Goal: Task Accomplishment & Management: Complete application form

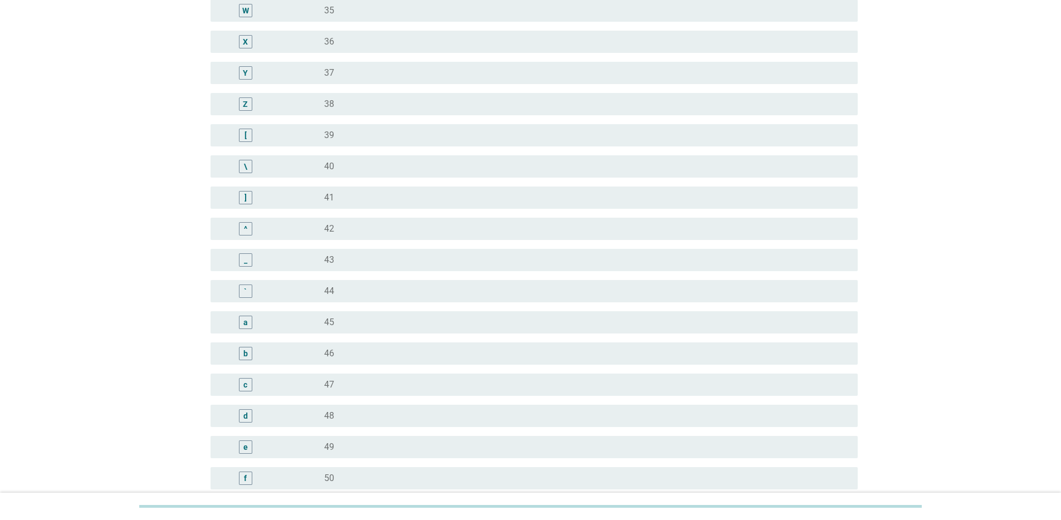
scroll to position [822, 0]
click at [331, 167] on label "40" at bounding box center [329, 167] width 10 height 11
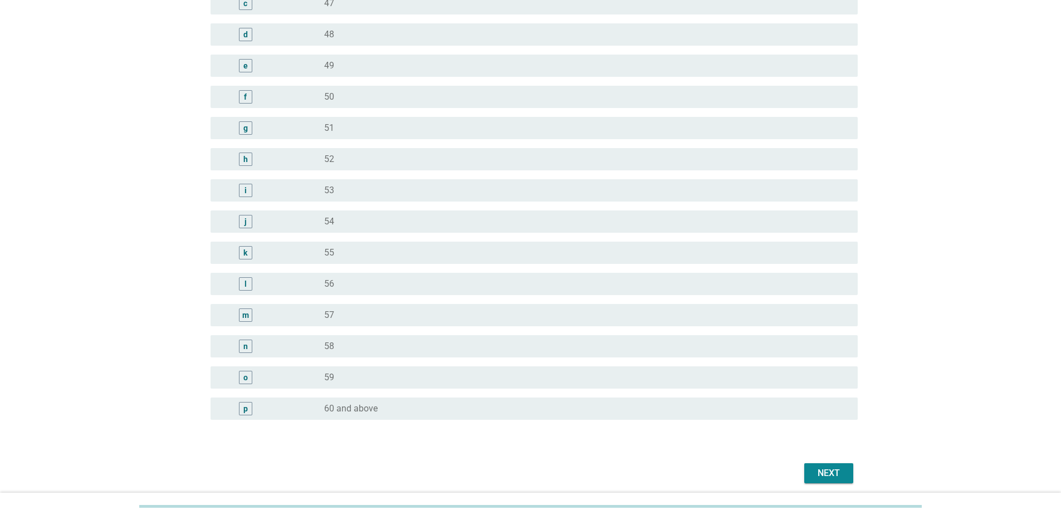
scroll to position [1248, 0]
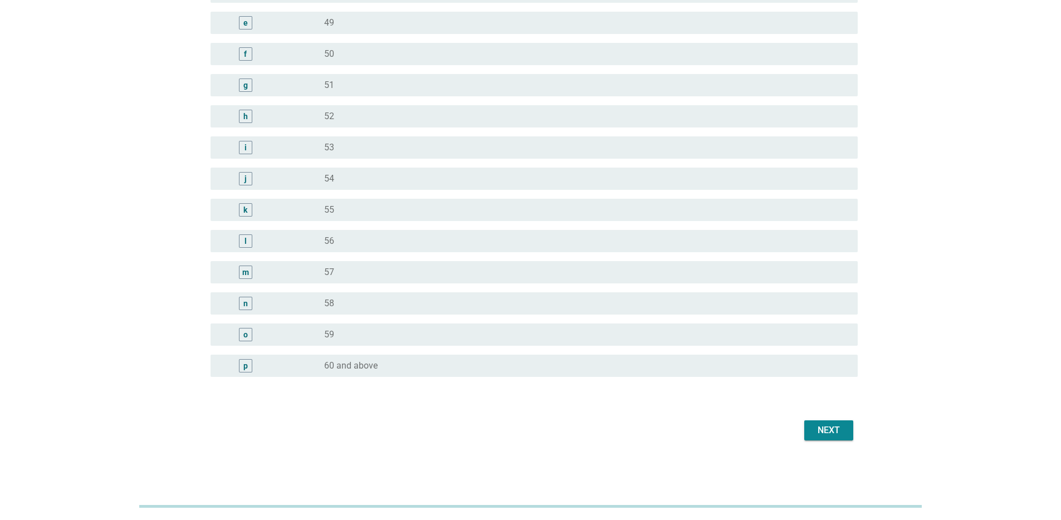
click at [819, 424] on div "Next" at bounding box center [828, 430] width 31 height 13
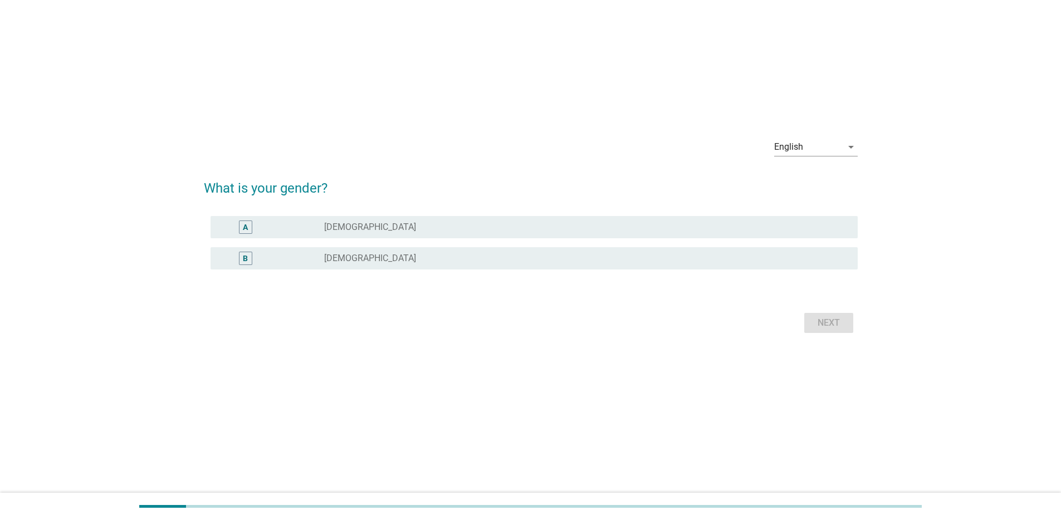
scroll to position [0, 0]
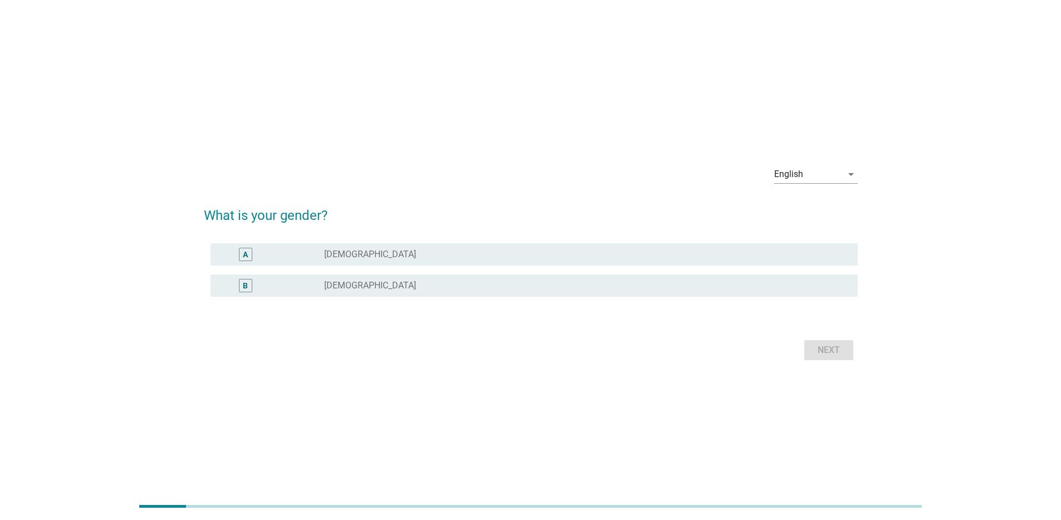
click at [294, 251] on div "A" at bounding box center [271, 254] width 105 height 13
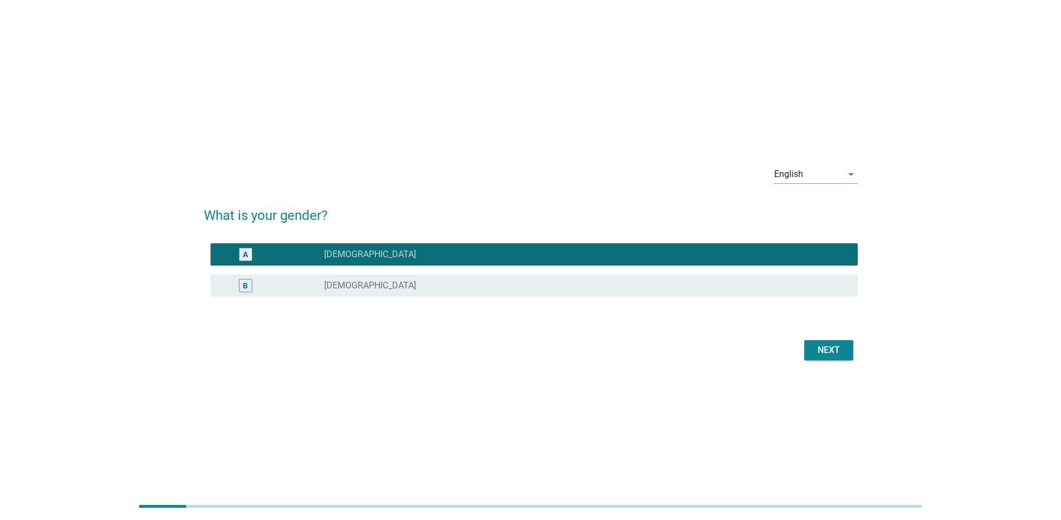
click at [824, 354] on div "Next" at bounding box center [828, 350] width 31 height 13
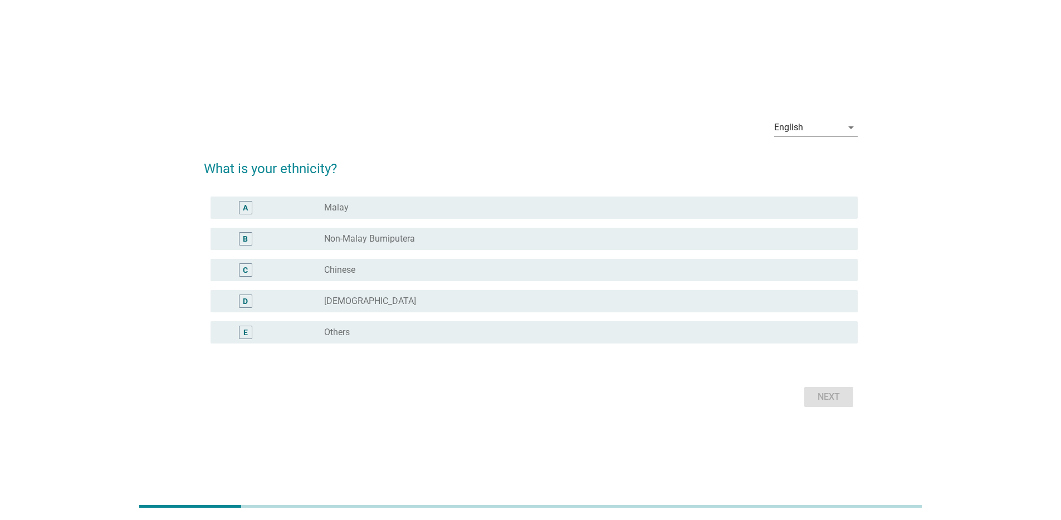
click at [317, 279] on div "C radio_button_unchecked Chinese" at bounding box center [534, 270] width 647 height 22
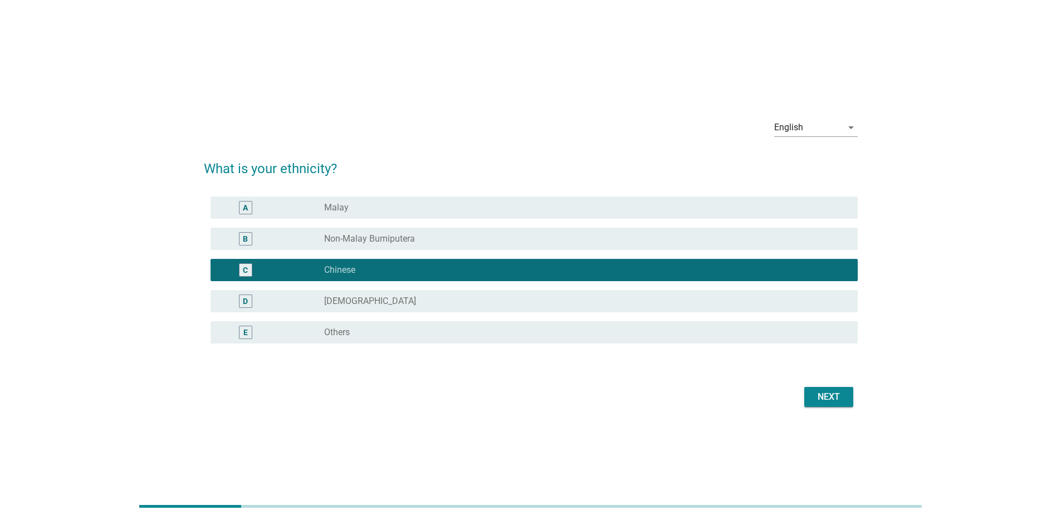
click at [824, 403] on div "Next" at bounding box center [828, 397] width 31 height 13
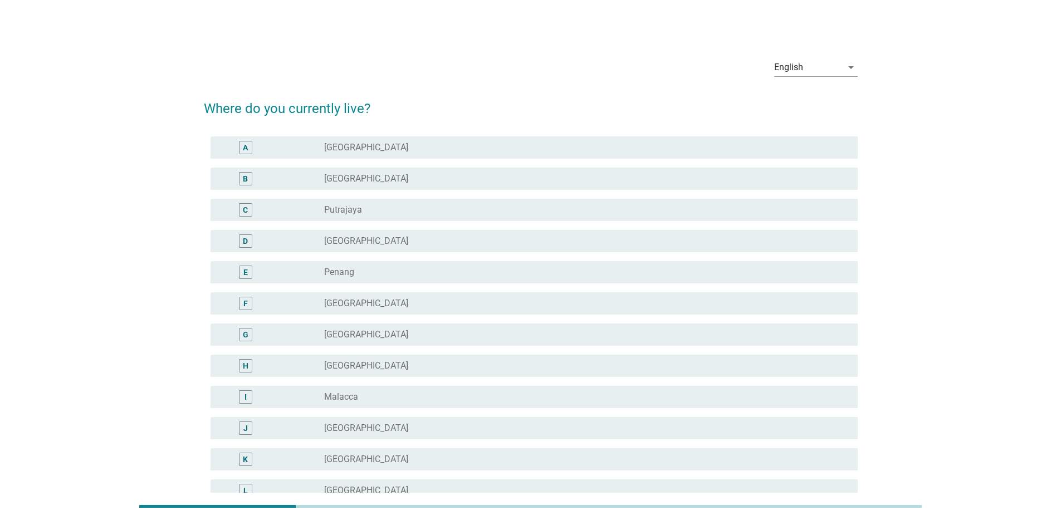
click at [326, 138] on div "A radio_button_unchecked [GEOGRAPHIC_DATA]" at bounding box center [534, 147] width 647 height 22
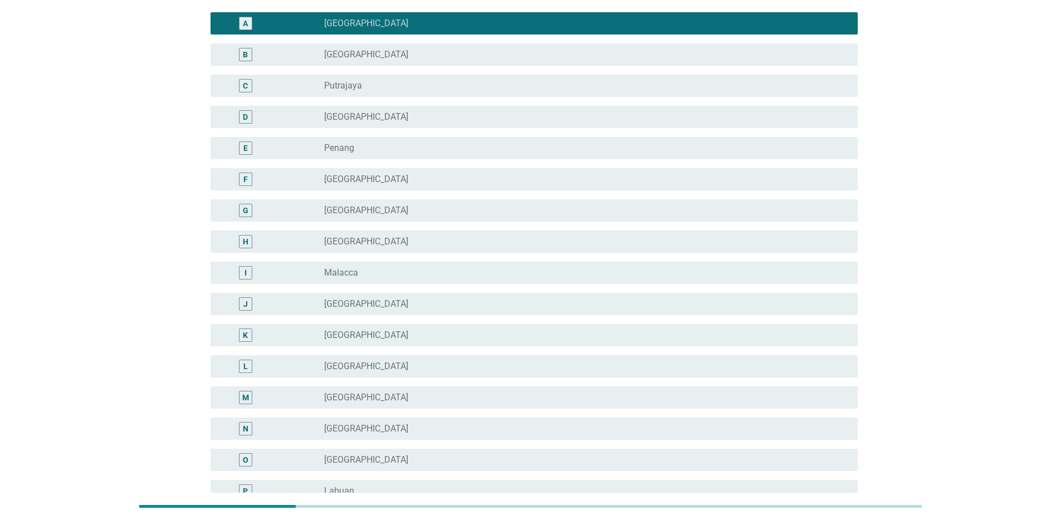
scroll to position [250, 0]
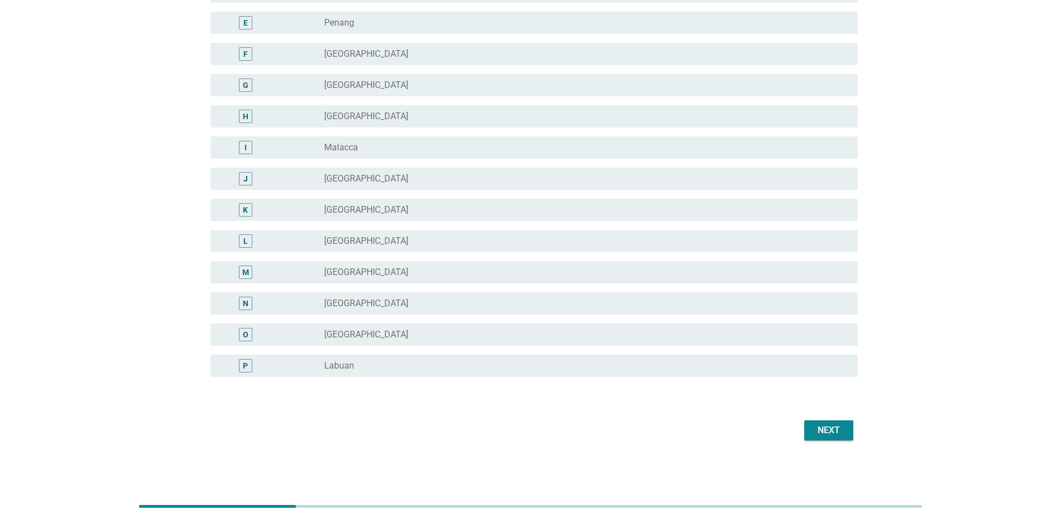
click at [844, 446] on div "English arrow_drop_down Where do you currently live? A radio_button_checked [GE…" at bounding box center [531, 122] width 672 height 662
click at [809, 433] on button "Next" at bounding box center [828, 431] width 49 height 20
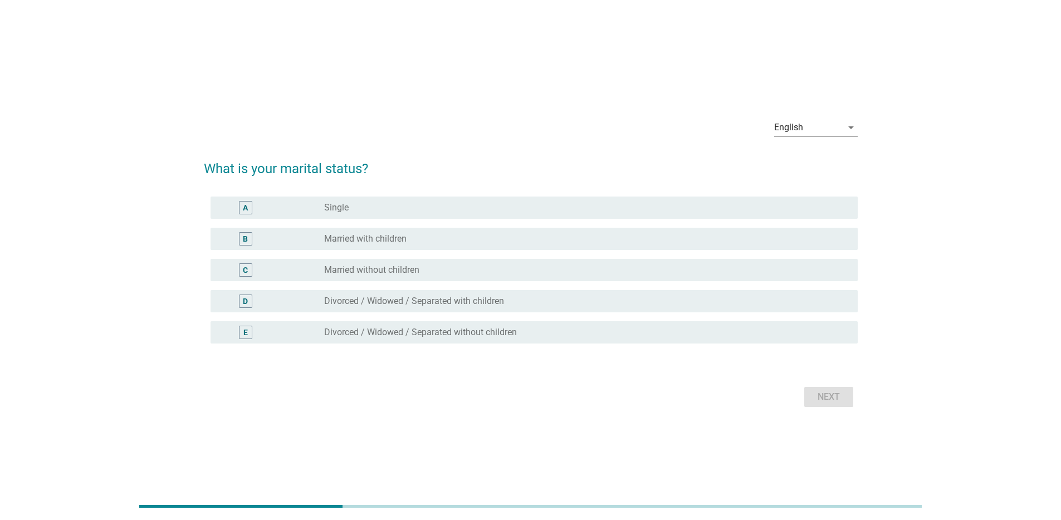
click at [388, 247] on div "B radio_button_unchecked Married with children" at bounding box center [534, 239] width 647 height 22
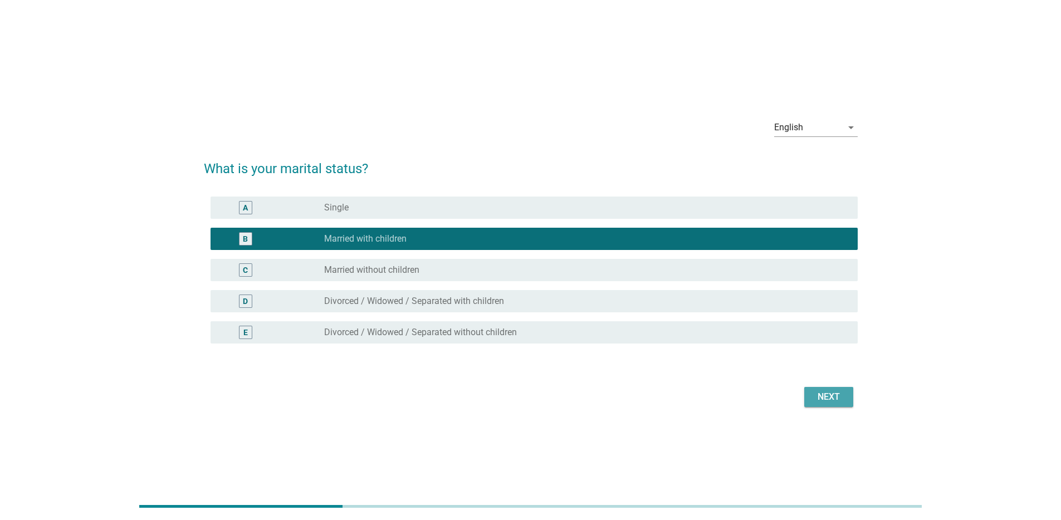
click at [823, 401] on div "Next" at bounding box center [828, 397] width 31 height 13
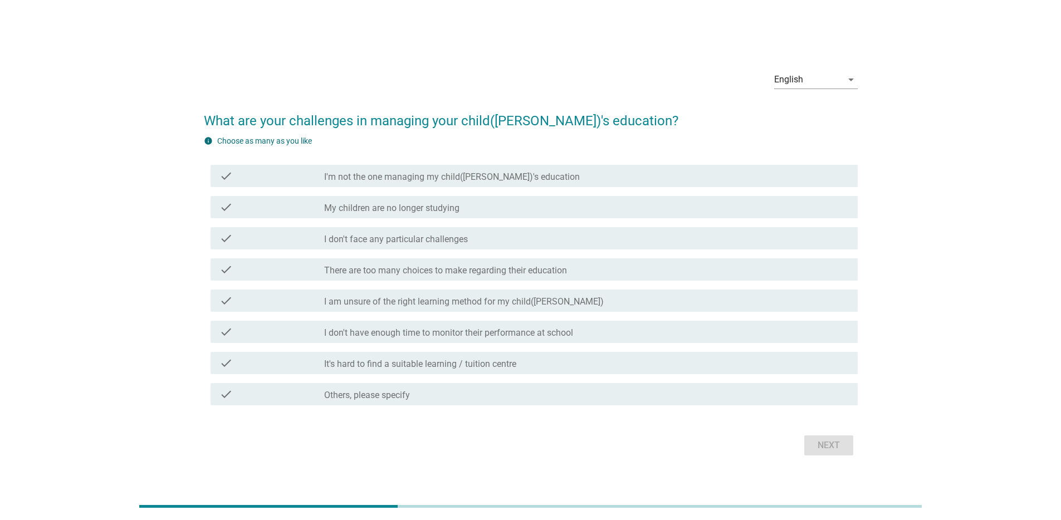
click at [163, 359] on div "English arrow_drop_down What are your challenges in managing your child([PERSON…" at bounding box center [531, 260] width 1008 height 415
click at [473, 301] on label "I am unsure of the right learning method for my child([PERSON_NAME])" at bounding box center [464, 301] width 280 height 11
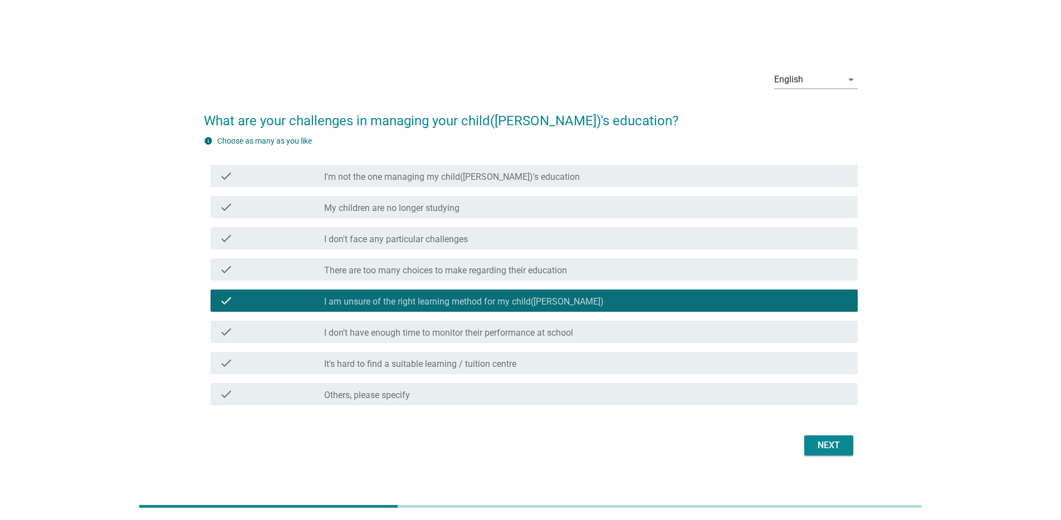
click at [471, 330] on label "I don't have enough time to monitor their performance at school" at bounding box center [448, 333] width 249 height 11
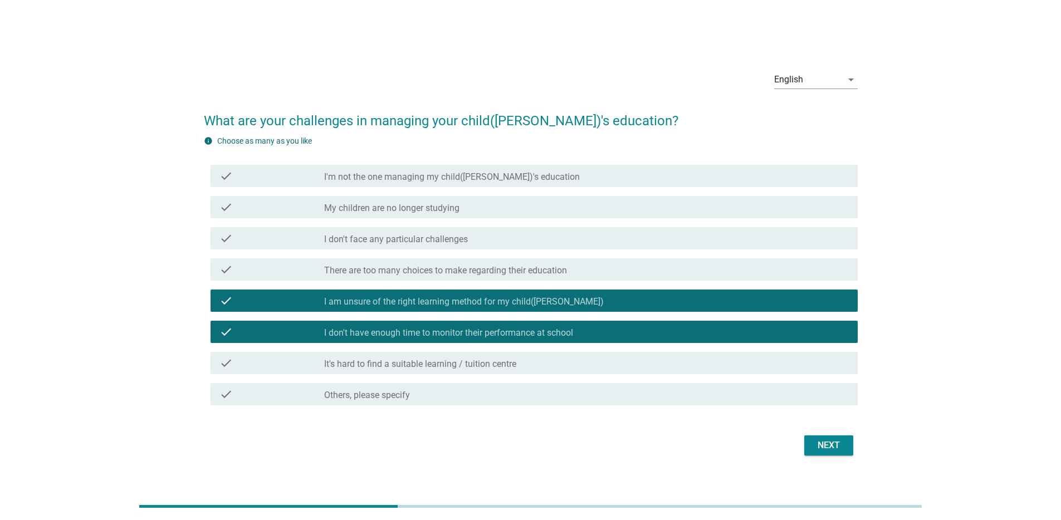
click at [834, 445] on div "Next" at bounding box center [828, 445] width 31 height 13
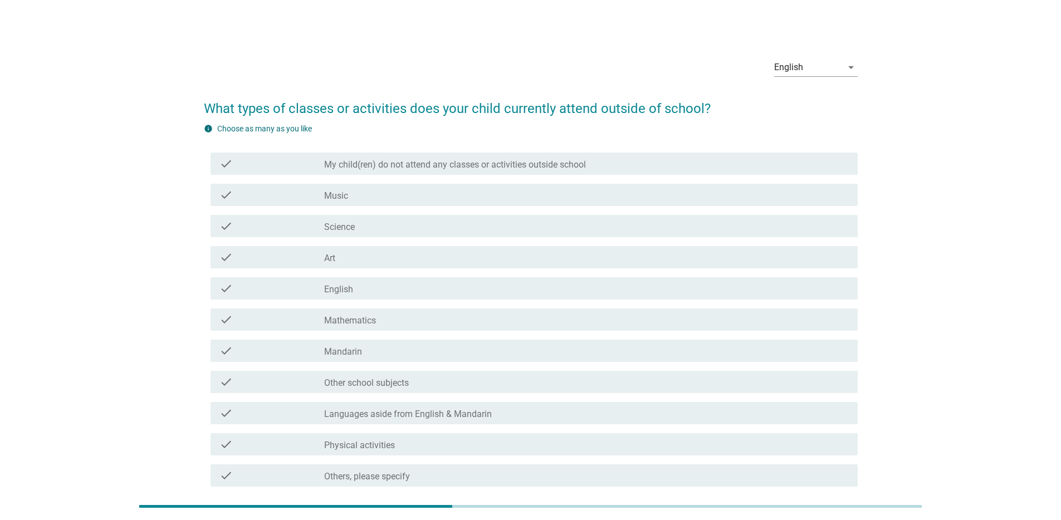
click at [338, 259] on div "check_box_outline_blank Art" at bounding box center [586, 257] width 525 height 13
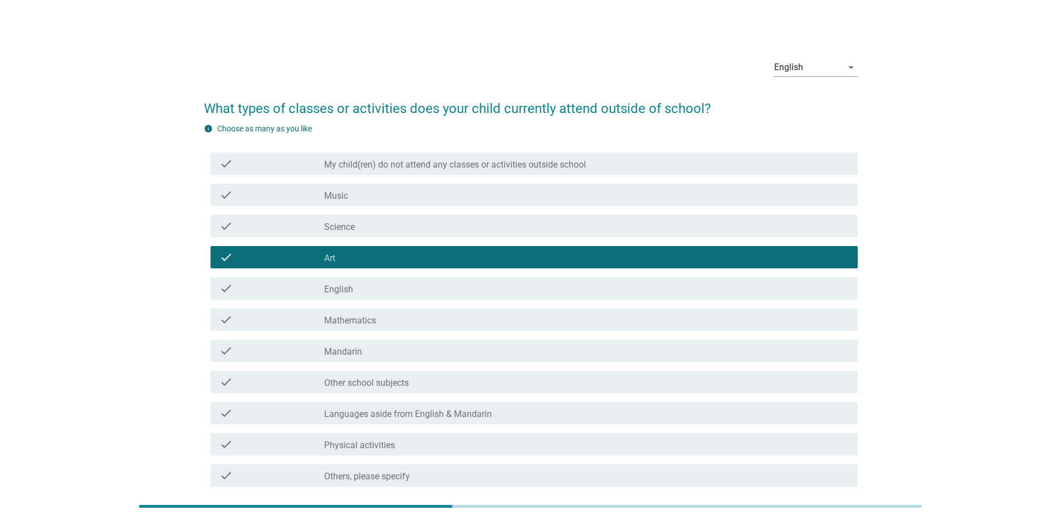
click at [338, 259] on div "check_box_outline_blank Art" at bounding box center [586, 257] width 525 height 13
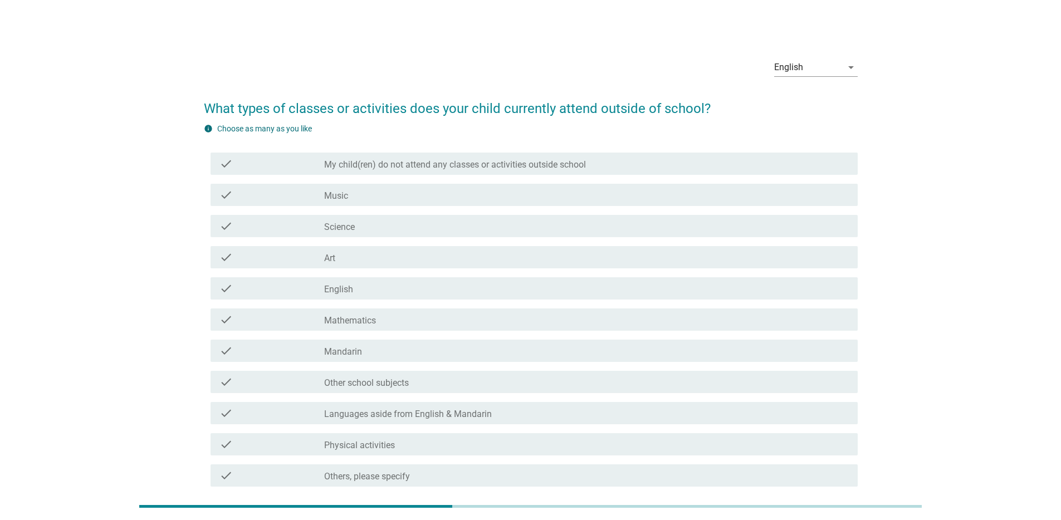
click at [340, 297] on div "check check_box_outline_blank English" at bounding box center [534, 288] width 647 height 22
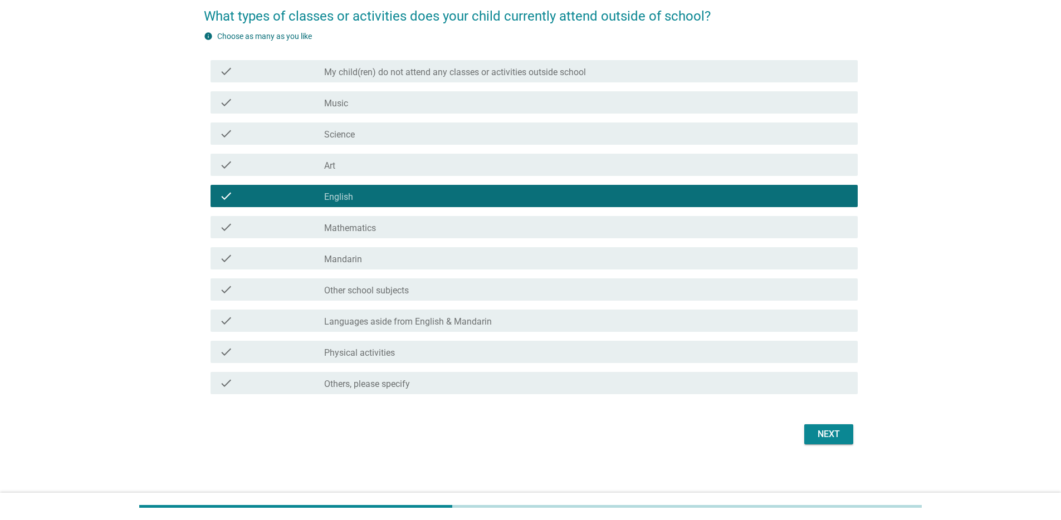
scroll to position [96, 0]
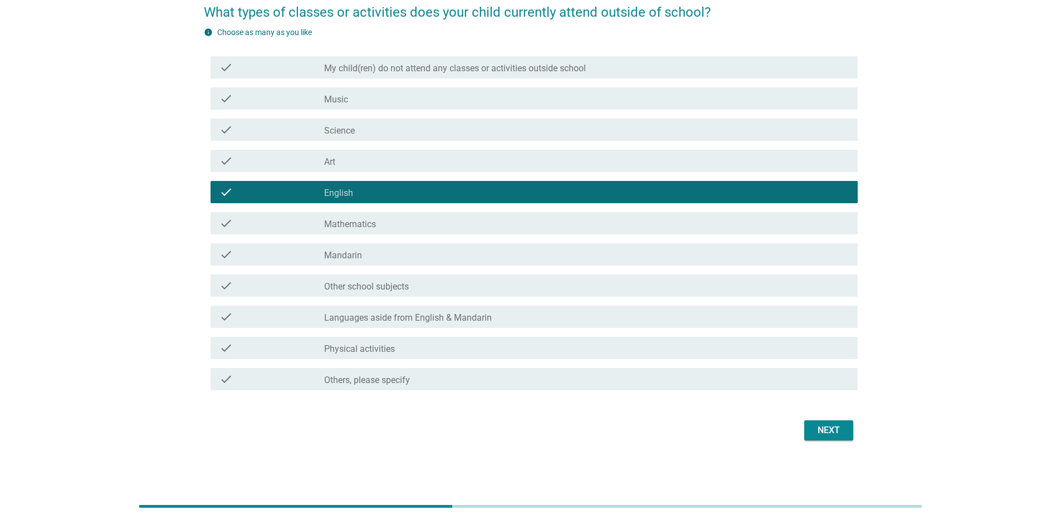
click at [820, 419] on div "Next" at bounding box center [531, 430] width 654 height 27
click at [818, 434] on div "Next" at bounding box center [828, 430] width 31 height 13
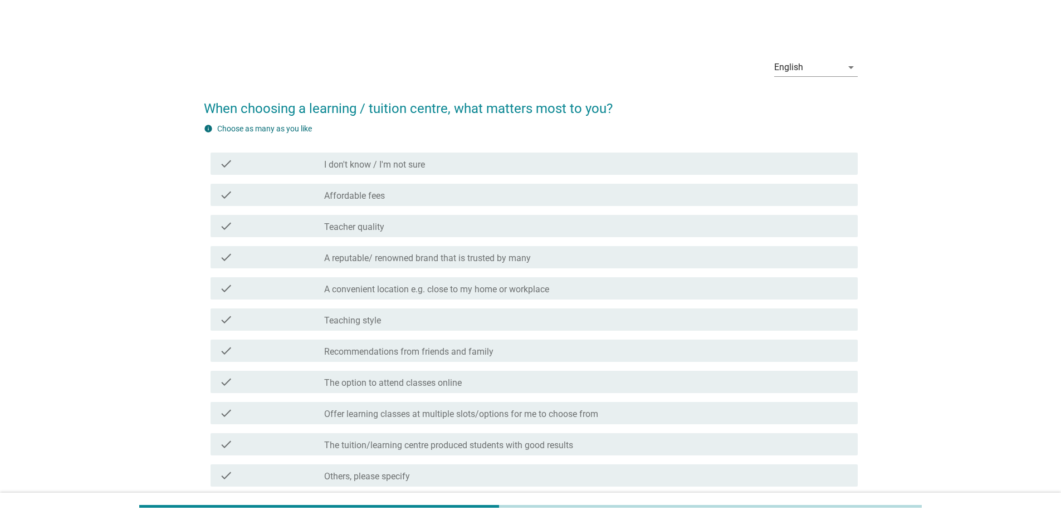
scroll to position [24, 0]
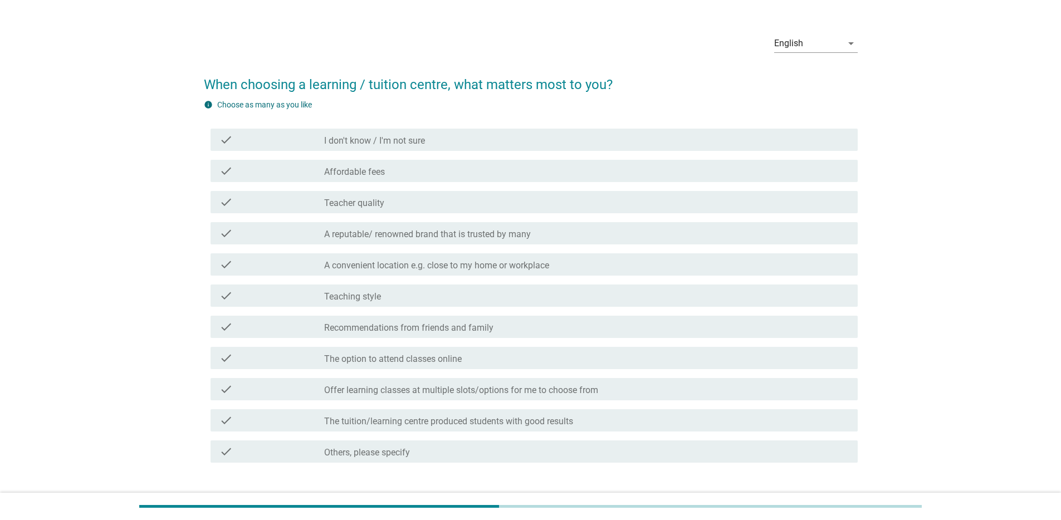
click at [416, 167] on div "check_box_outline_blank Affordable fees" at bounding box center [586, 170] width 525 height 13
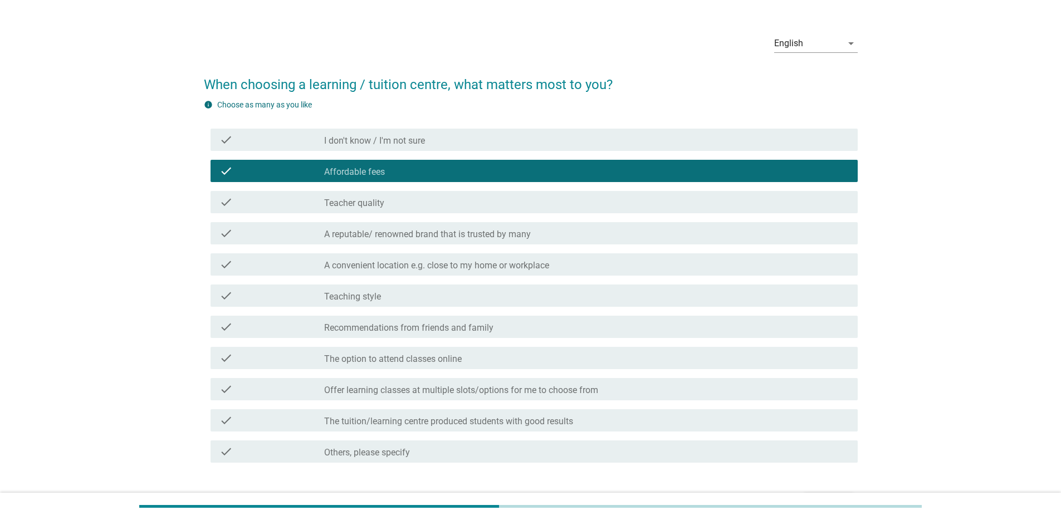
click at [396, 188] on div "check check_box_outline_blank Teacher quality" at bounding box center [531, 202] width 654 height 31
click at [389, 206] on div "check_box_outline_blank Teacher quality" at bounding box center [586, 202] width 525 height 13
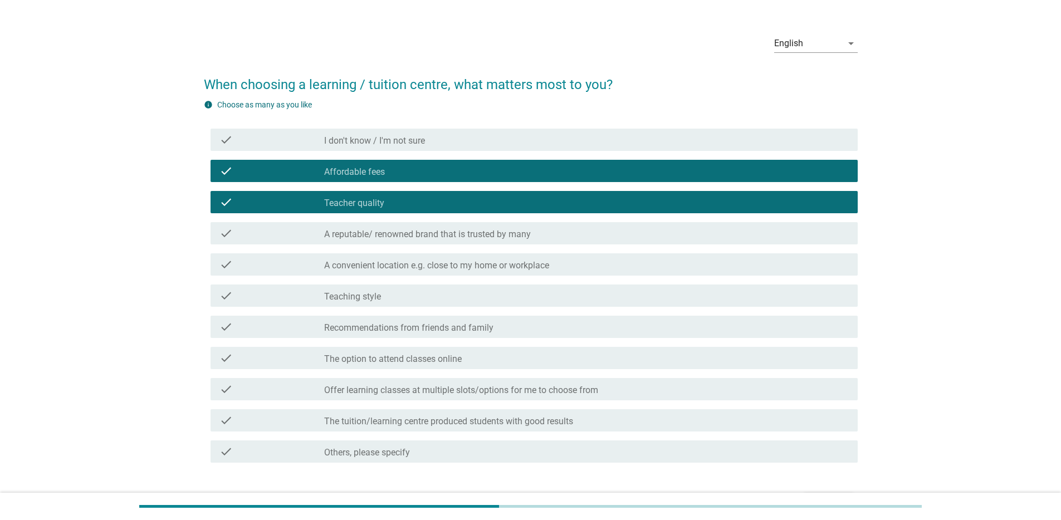
click at [396, 263] on label "A convenient location e.g. close to my home or workplace" at bounding box center [436, 265] width 225 height 11
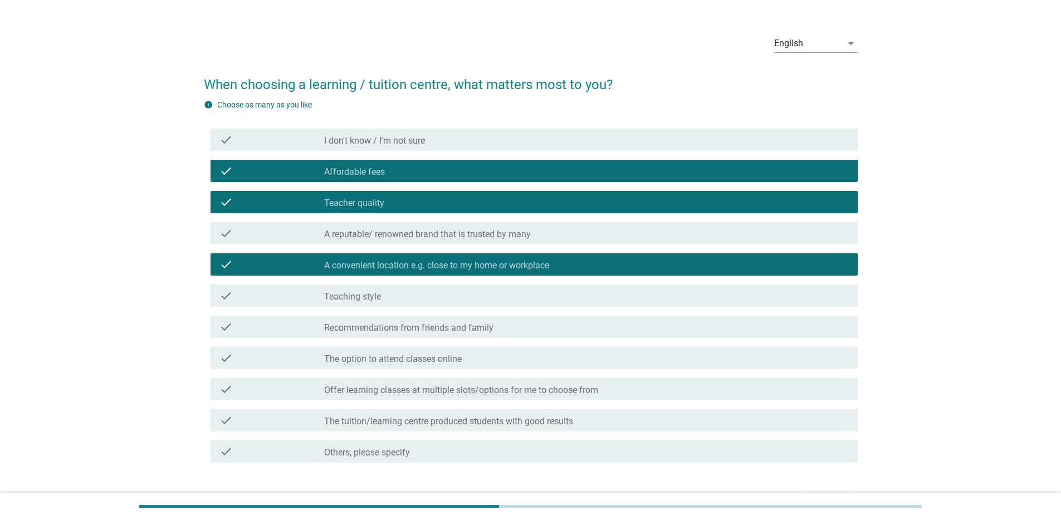
click at [373, 301] on label "Teaching style" at bounding box center [352, 296] width 57 height 11
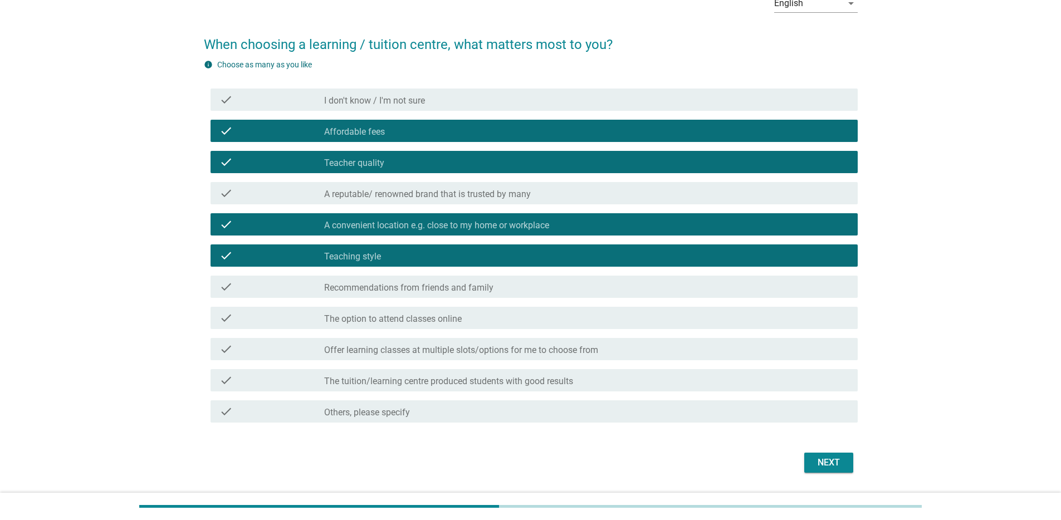
scroll to position [96, 0]
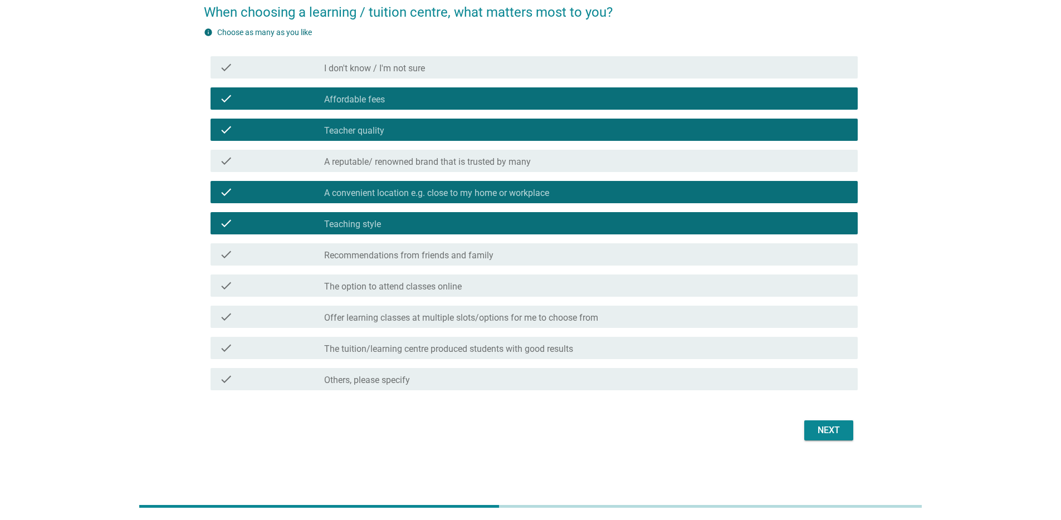
click at [594, 320] on label "Offer learning classes at multiple slots/options for me to choose from" at bounding box center [461, 318] width 274 height 11
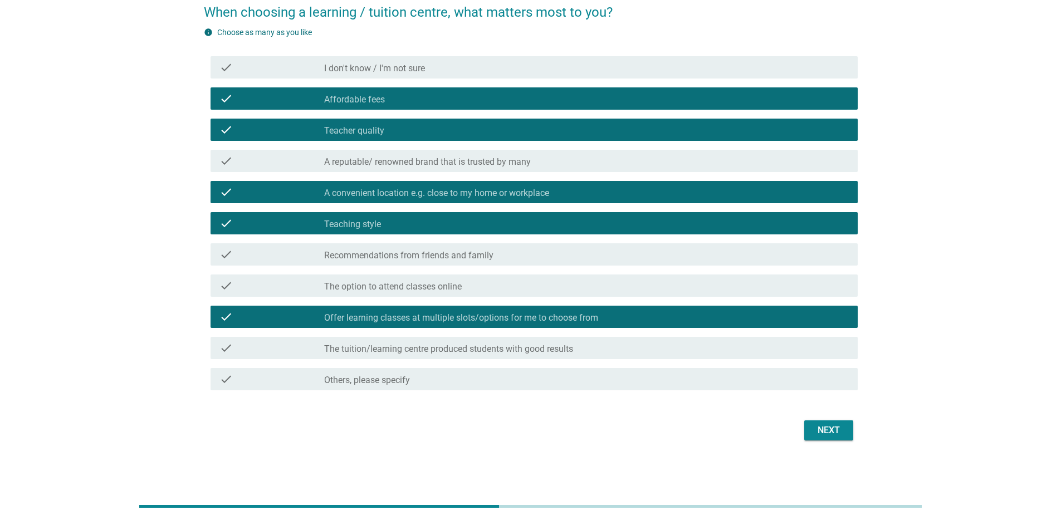
click at [819, 436] on div "Next" at bounding box center [828, 430] width 31 height 13
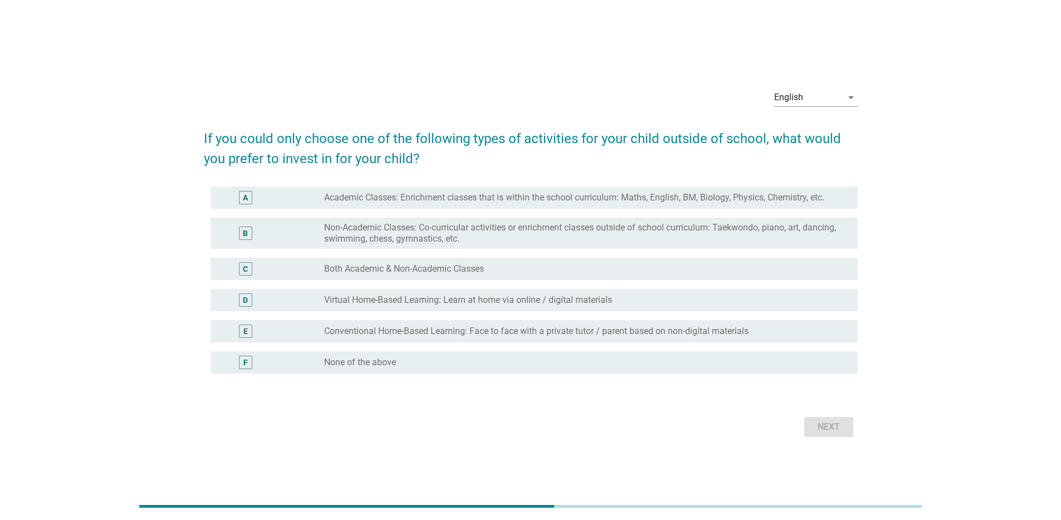
click at [124, 198] on div "English arrow_drop_down If you could only choose one of the following types of …" at bounding box center [531, 260] width 1008 height 379
click at [387, 269] on label "Both Academic & Non-Academic Classes" at bounding box center [404, 268] width 160 height 11
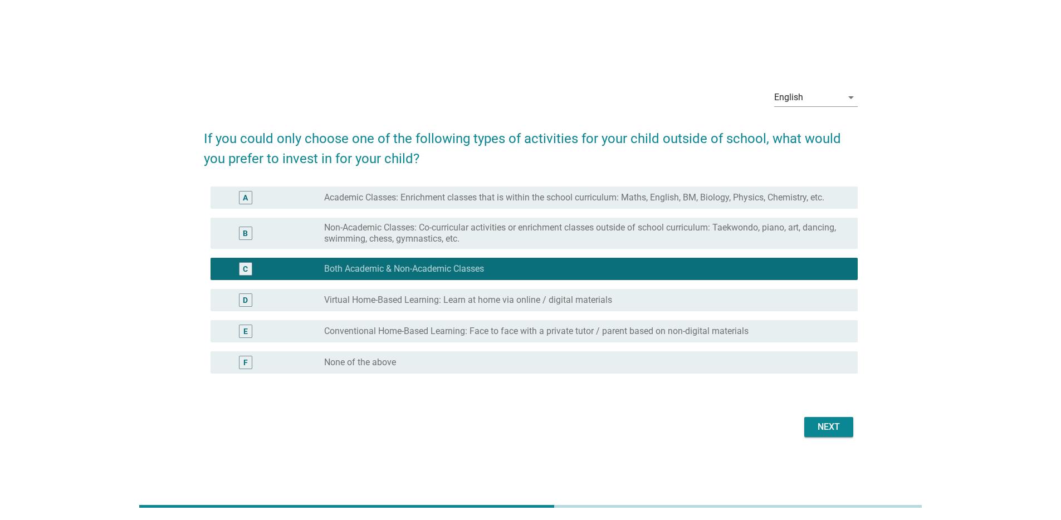
click at [855, 434] on div "Next" at bounding box center [531, 427] width 654 height 27
click at [837, 432] on div "Next" at bounding box center [828, 427] width 31 height 13
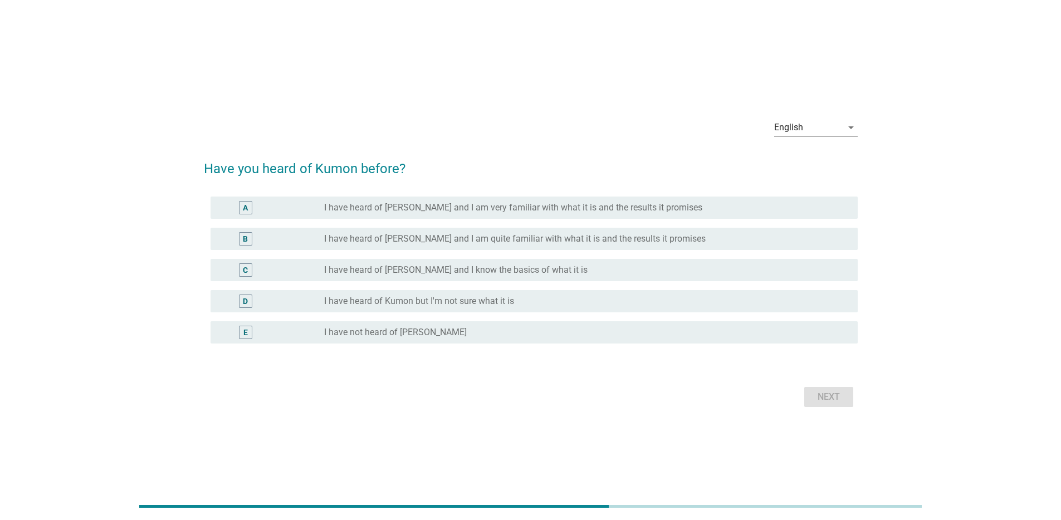
click at [418, 296] on label "I have heard of Kumon but I'm not sure what it is" at bounding box center [419, 301] width 190 height 11
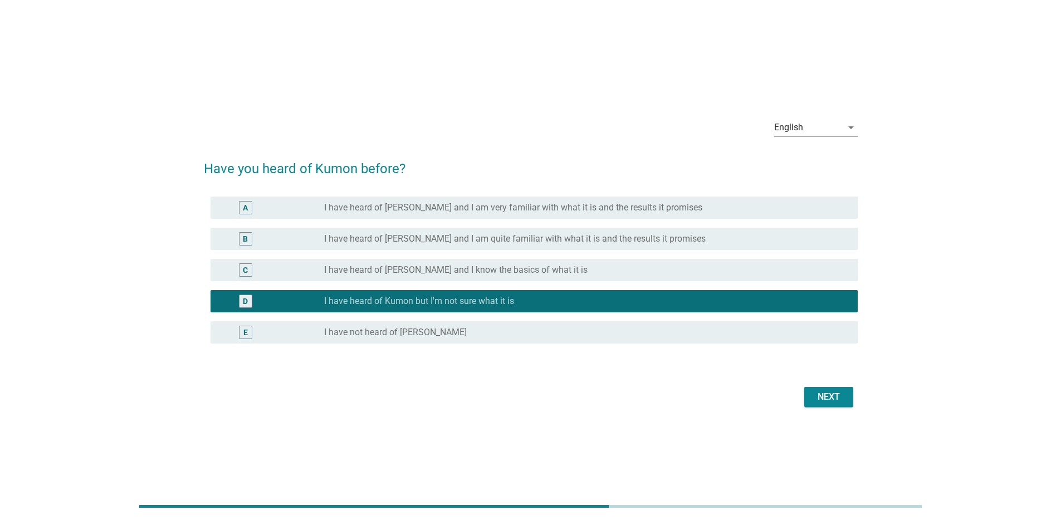
click at [825, 396] on div "Next" at bounding box center [828, 397] width 31 height 13
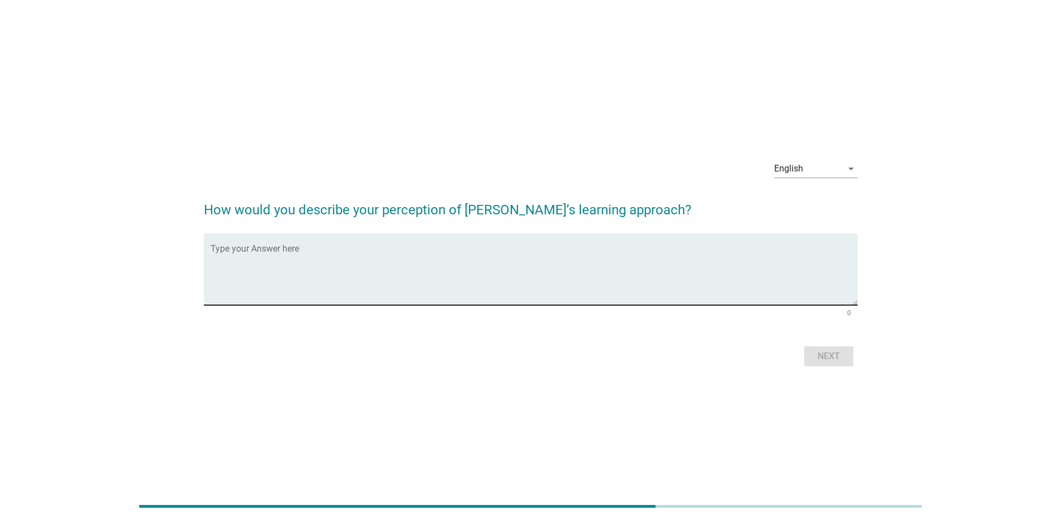
click at [338, 284] on textarea "Type your Answer here" at bounding box center [534, 276] width 647 height 58
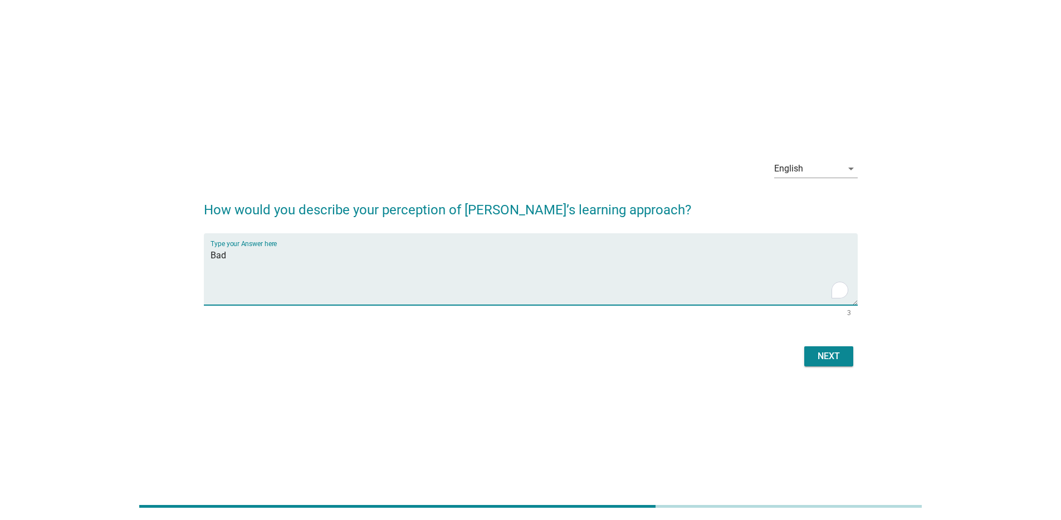
type textarea "Bad"
click at [819, 358] on div "Next" at bounding box center [828, 356] width 31 height 13
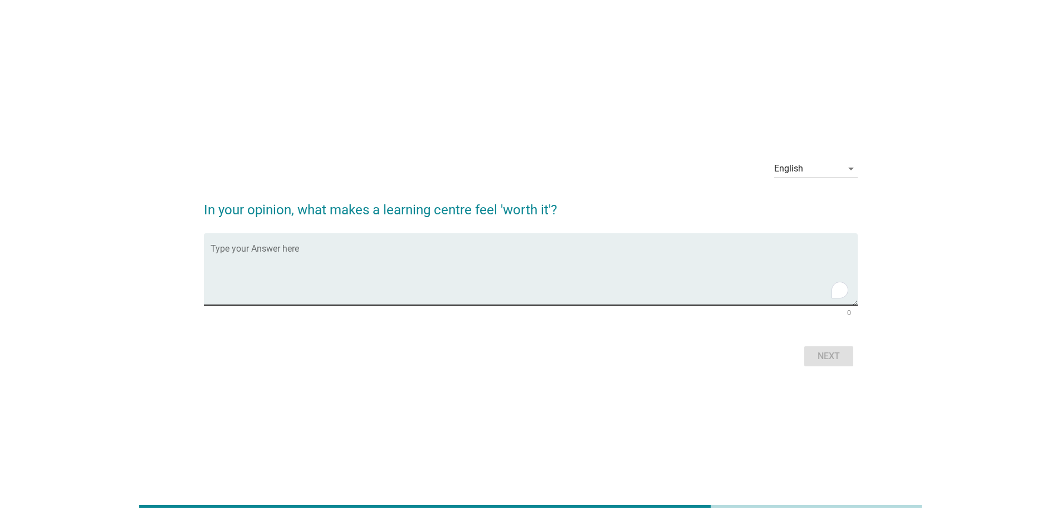
click at [295, 271] on textarea "To enrich screen reader interactions, please activate Accessibility in Grammarl…" at bounding box center [534, 276] width 647 height 58
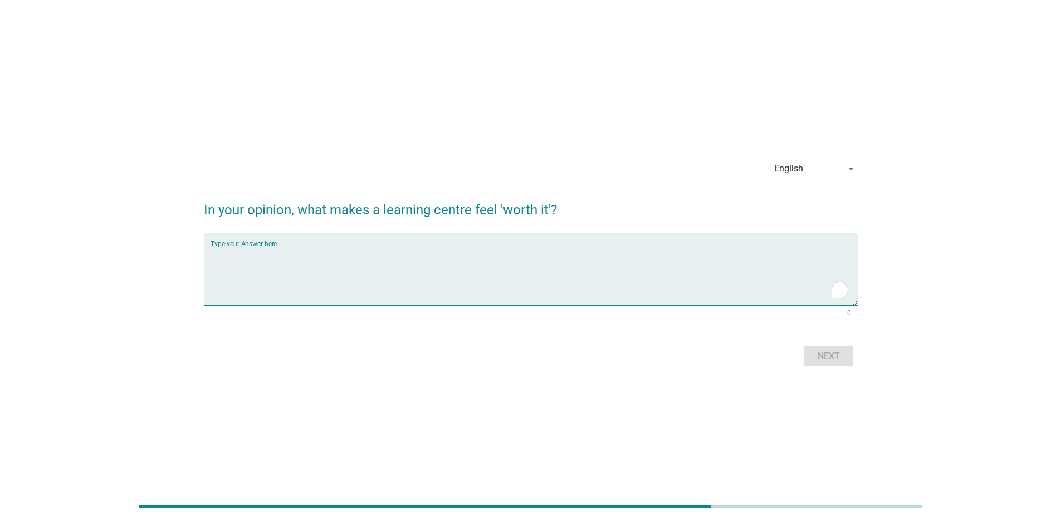
click at [273, 277] on textarea "To enrich screen reader interactions, please activate Accessibility in Grammarl…" at bounding box center [534, 276] width 647 height 58
type textarea "Cheap, result oriented but fun."
click at [809, 348] on button "Next" at bounding box center [828, 357] width 49 height 20
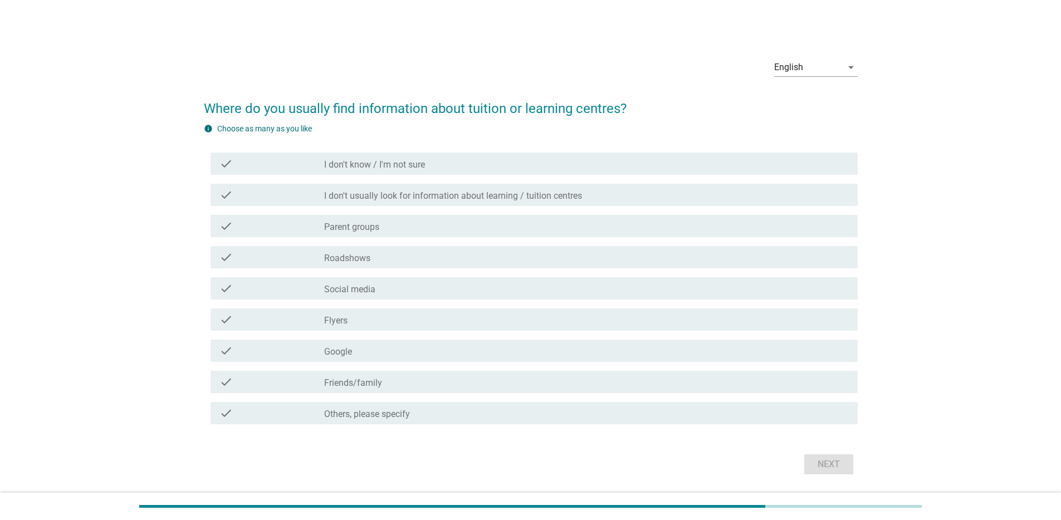
click at [390, 238] on div "check check_box_outline_blank Parent groups" at bounding box center [531, 226] width 654 height 31
click at [367, 383] on label "Friends/family" at bounding box center [353, 383] width 58 height 11
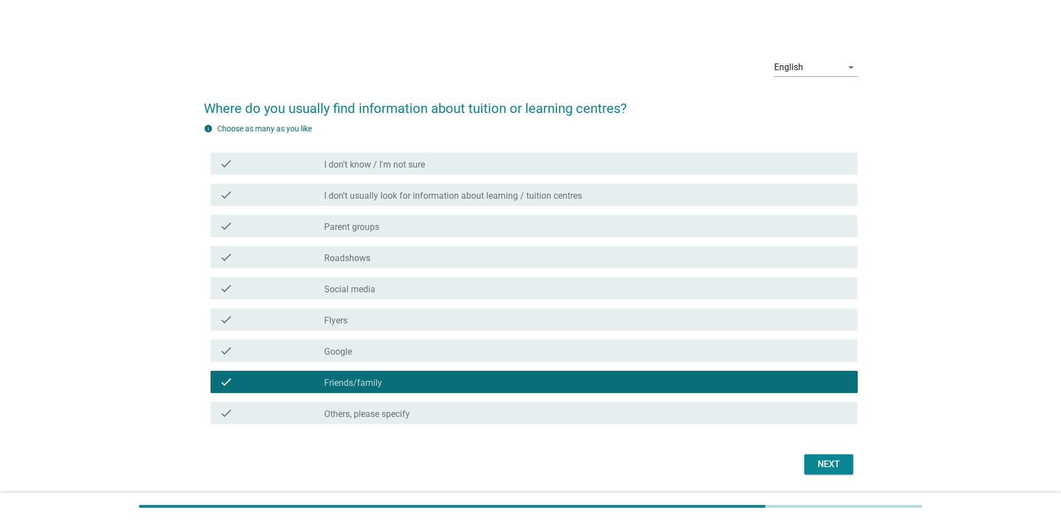
click at [415, 233] on div "check check_box_outline_blank Parent groups" at bounding box center [534, 226] width 647 height 22
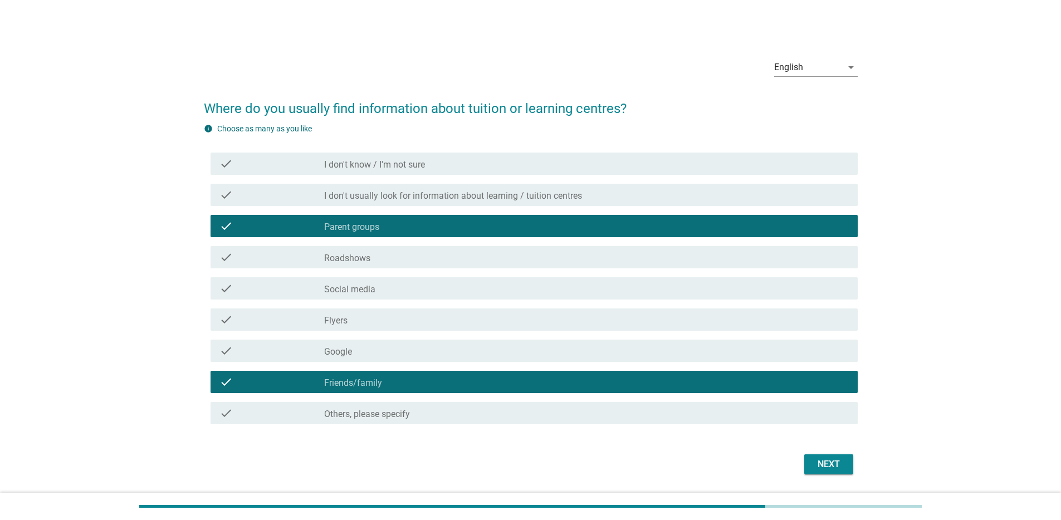
click at [829, 467] on div "Next" at bounding box center [828, 464] width 31 height 13
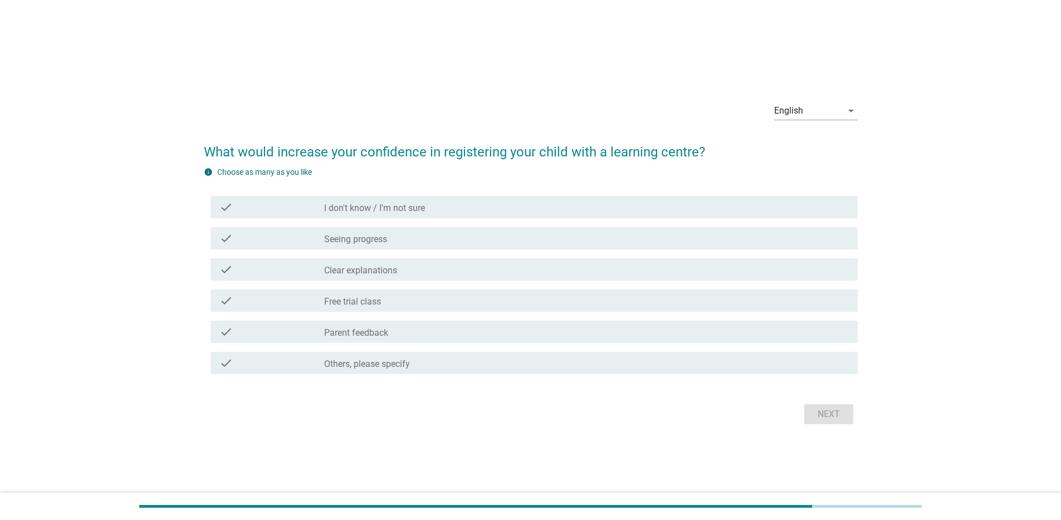
click at [381, 298] on label "Free trial class" at bounding box center [352, 301] width 57 height 11
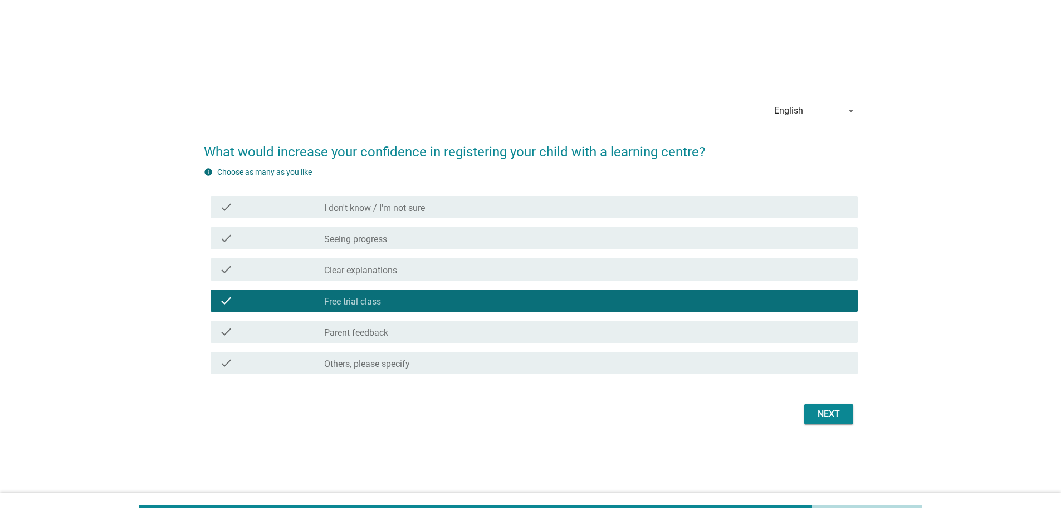
click at [381, 335] on label "Parent feedback" at bounding box center [356, 333] width 64 height 11
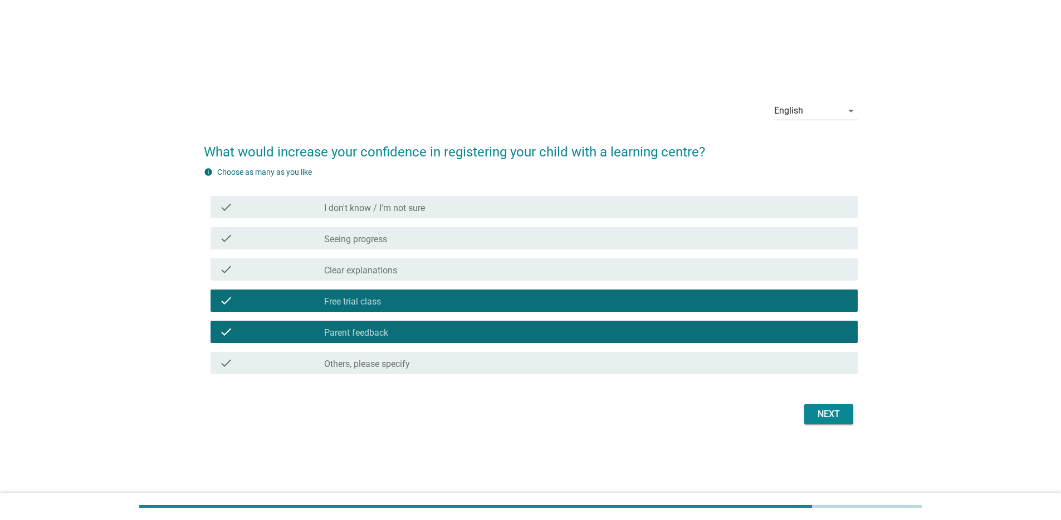
click at [835, 409] on div "Next" at bounding box center [828, 414] width 31 height 13
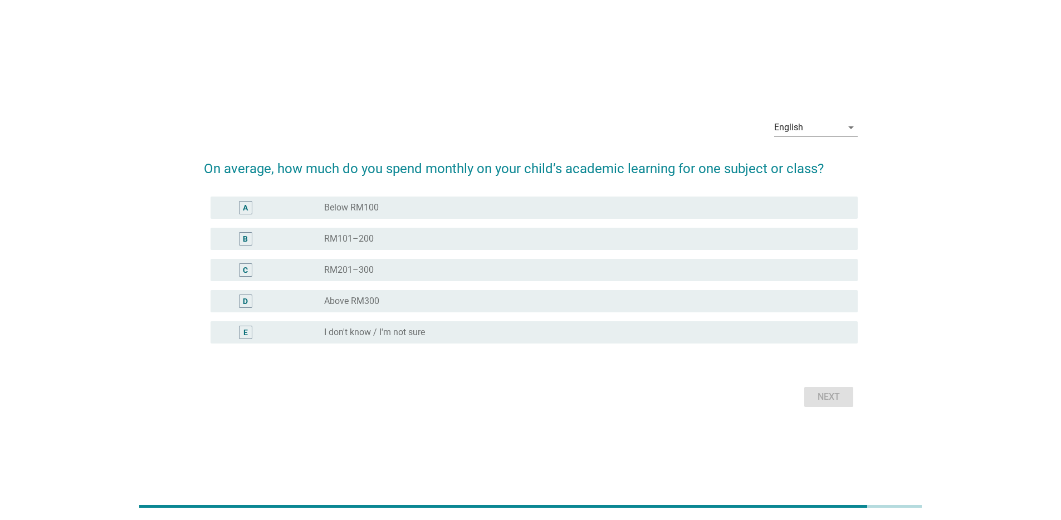
click at [377, 243] on div "radio_button_unchecked RM101–200" at bounding box center [582, 238] width 516 height 11
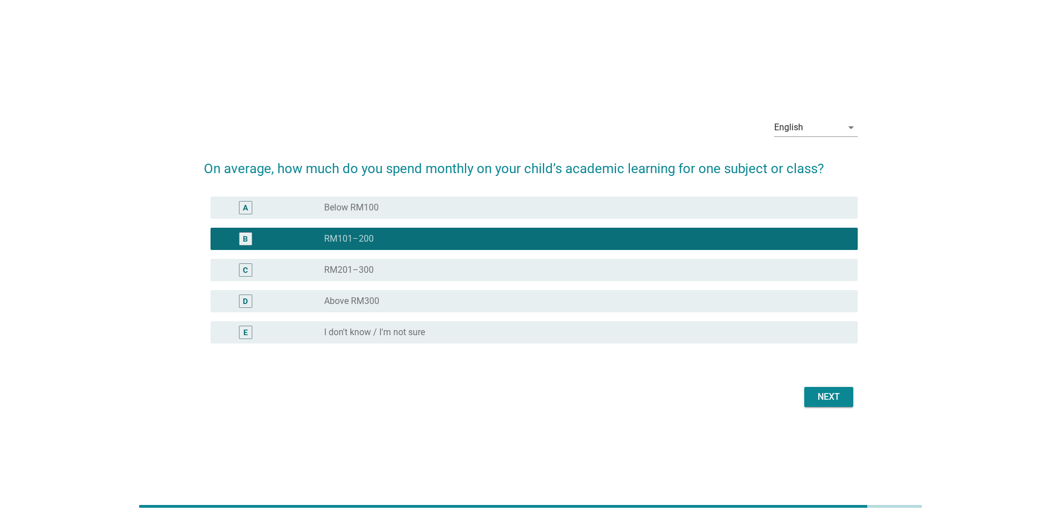
click at [815, 389] on button "Next" at bounding box center [828, 397] width 49 height 20
